Goal: Information Seeking & Learning: Learn about a topic

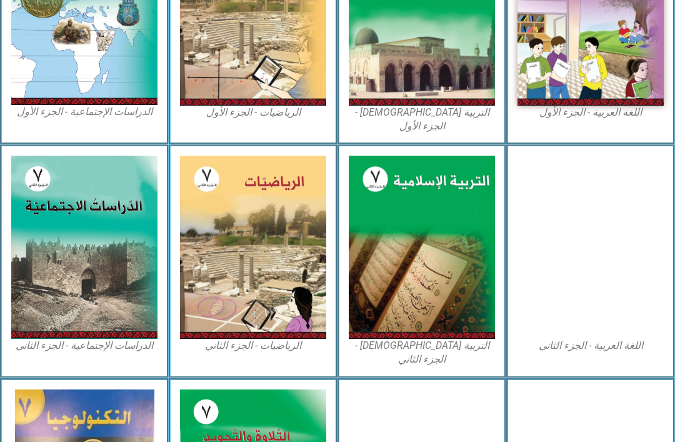
scroll to position [438, 0]
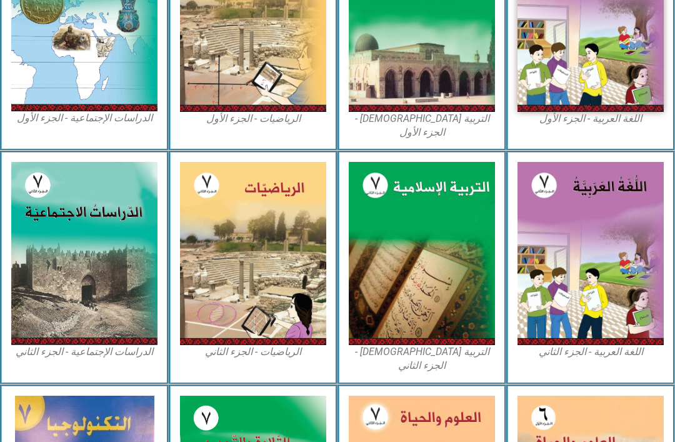
click at [444, 74] on img at bounding box center [422, 20] width 146 height 183
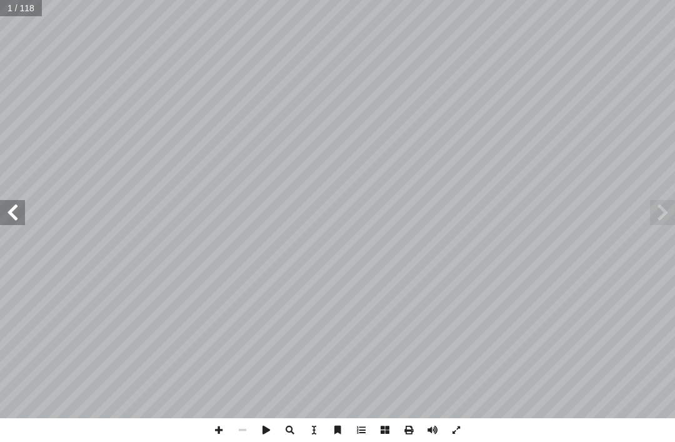
click at [654, 211] on span at bounding box center [662, 212] width 25 height 25
click at [667, 211] on span at bounding box center [662, 212] width 25 height 25
click at [672, 213] on span at bounding box center [662, 212] width 25 height 25
click at [24, 202] on span at bounding box center [12, 212] width 25 height 25
click at [14, 223] on span at bounding box center [12, 212] width 25 height 25
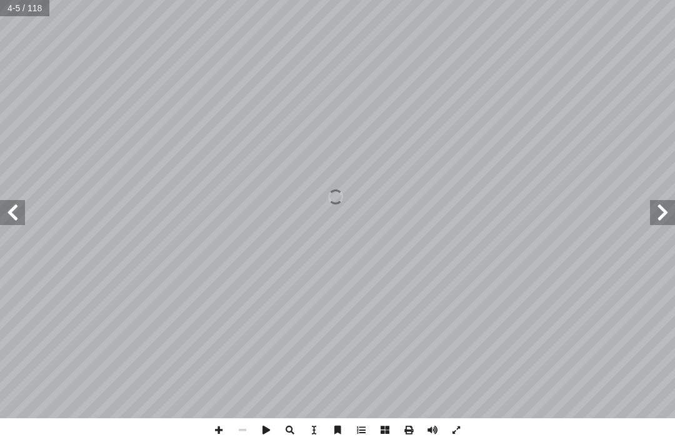
click at [21, 219] on span at bounding box center [12, 212] width 25 height 25
click at [674, 210] on span at bounding box center [662, 212] width 25 height 25
